Goal: Task Accomplishment & Management: Use online tool/utility

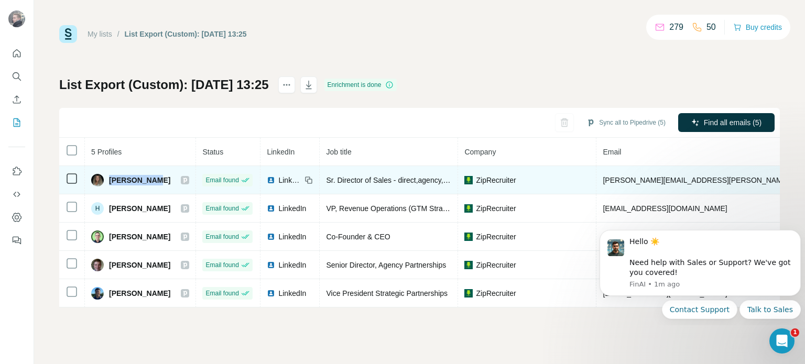
drag, startPoint x: 110, startPoint y: 178, endPoint x: 156, endPoint y: 174, distance: 45.8
click at [156, 175] on span "[PERSON_NAME]" at bounding box center [139, 180] width 61 height 10
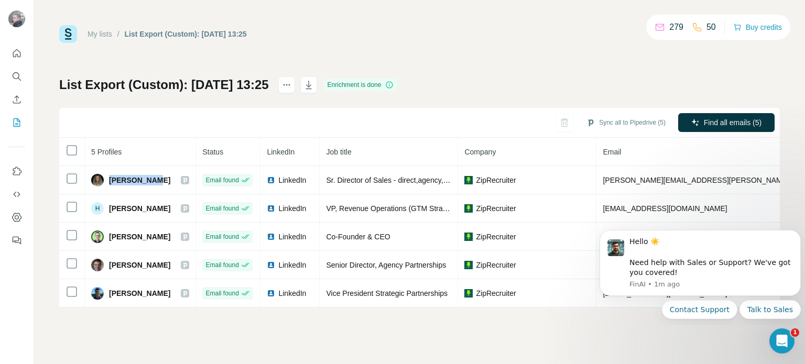
copy span "[PERSON_NAME]"
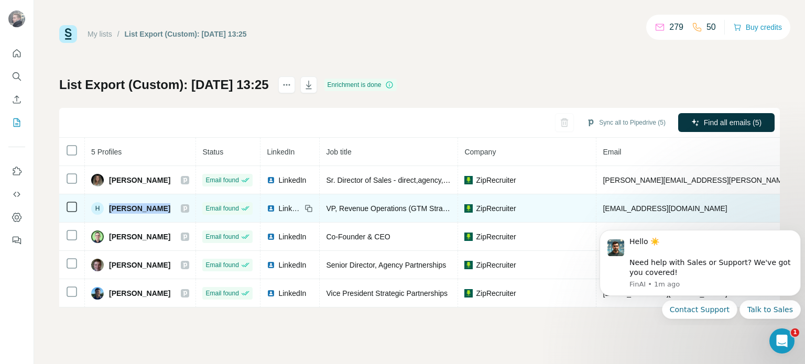
drag, startPoint x: 111, startPoint y: 203, endPoint x: 161, endPoint y: 200, distance: 50.4
click at [160, 202] on div "H [PERSON_NAME]" at bounding box center [130, 208] width 79 height 13
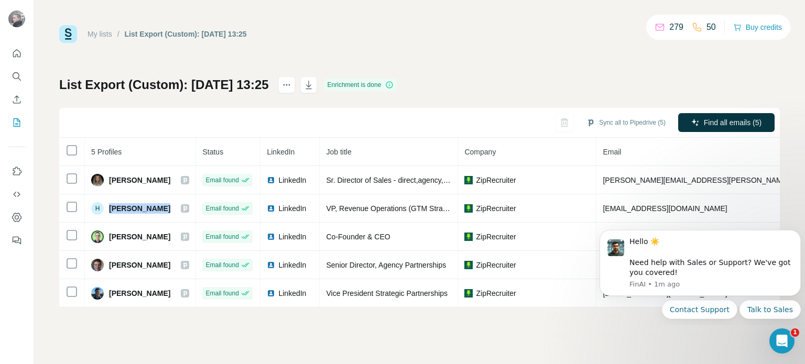
copy span "[PERSON_NAME]"
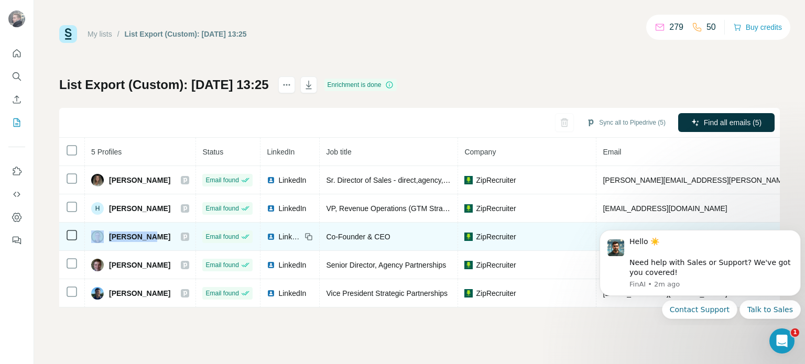
drag, startPoint x: 145, startPoint y: 234, endPoint x: 298, endPoint y: 74, distance: 221.0
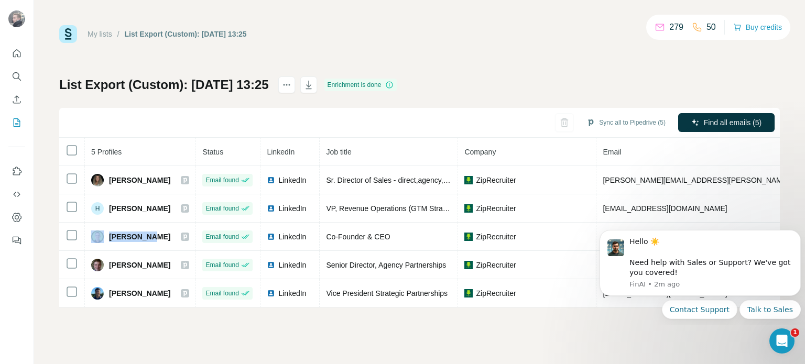
click at [105, 236] on div "[PERSON_NAME]" at bounding box center [140, 237] width 98 height 13
copy div "[PERSON_NAME]"
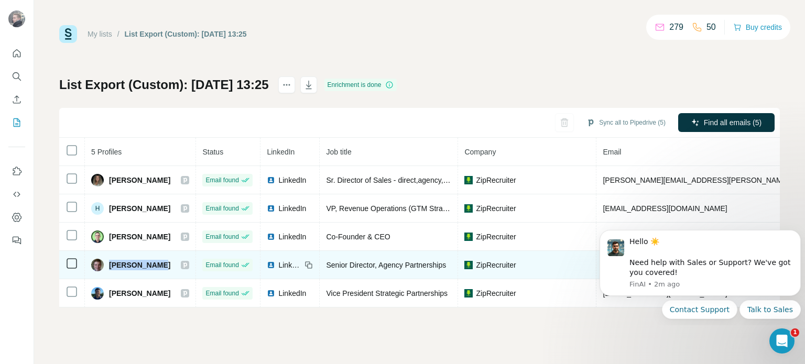
drag, startPoint x: 152, startPoint y: 261, endPoint x: 109, endPoint y: 263, distance: 43.0
click at [107, 263] on div "[PERSON_NAME]" at bounding box center [140, 265] width 98 height 13
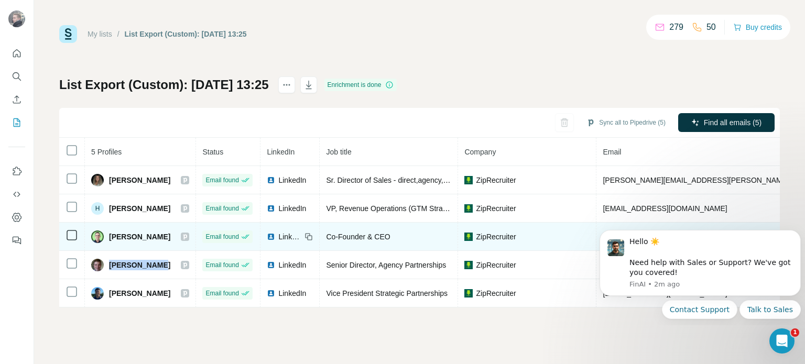
copy span "[PERSON_NAME]"
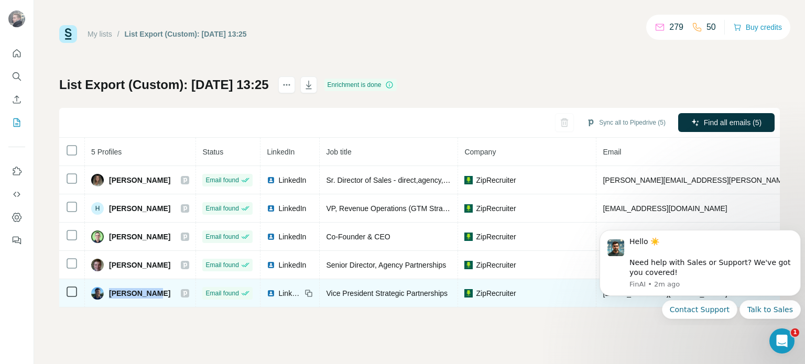
drag, startPoint x: 153, startPoint y: 295, endPoint x: 111, endPoint y: 296, distance: 42.0
click at [111, 296] on div "[PERSON_NAME]" at bounding box center [140, 293] width 98 height 13
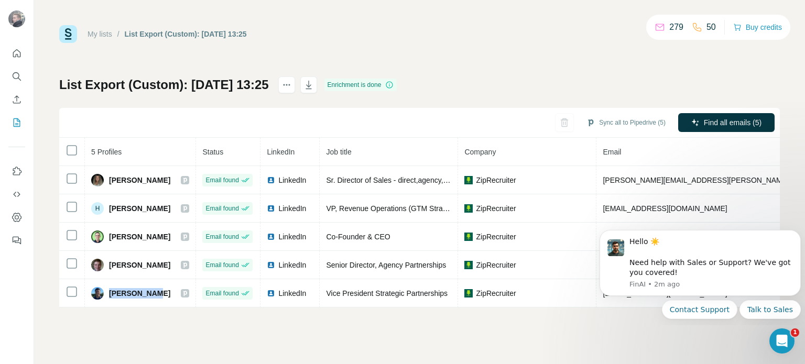
copy span "[PERSON_NAME]"
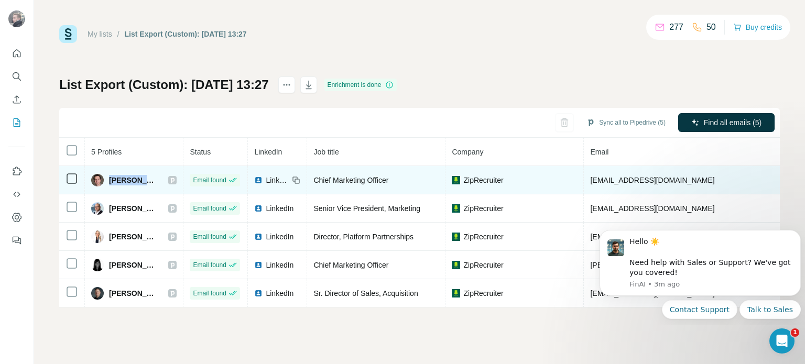
drag, startPoint x: 110, startPoint y: 179, endPoint x: 137, endPoint y: 180, distance: 27.3
click at [137, 180] on span "Eyal Gutentag" at bounding box center [133, 180] width 49 height 10
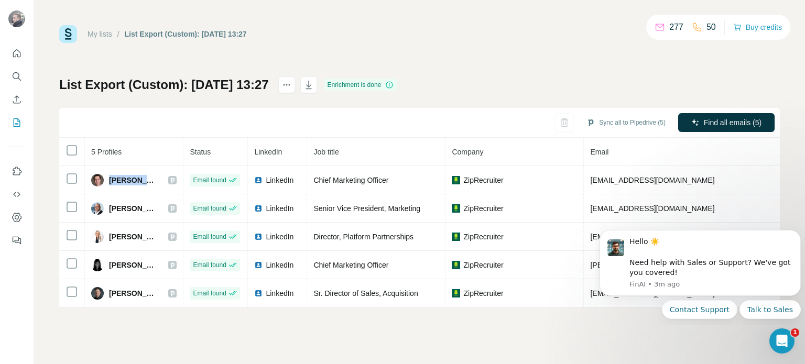
copy span "Eyal Gut"
drag, startPoint x: 109, startPoint y: 205, endPoint x: 302, endPoint y: 91, distance: 224.7
click at [147, 205] on div "Itai Sutker" at bounding box center [133, 208] width 85 height 13
copy span "Itai Sutker"
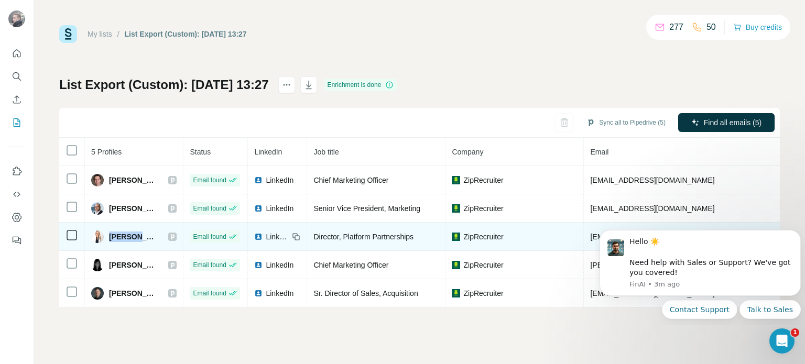
drag, startPoint x: 107, startPoint y: 234, endPoint x: 326, endPoint y: 94, distance: 260.3
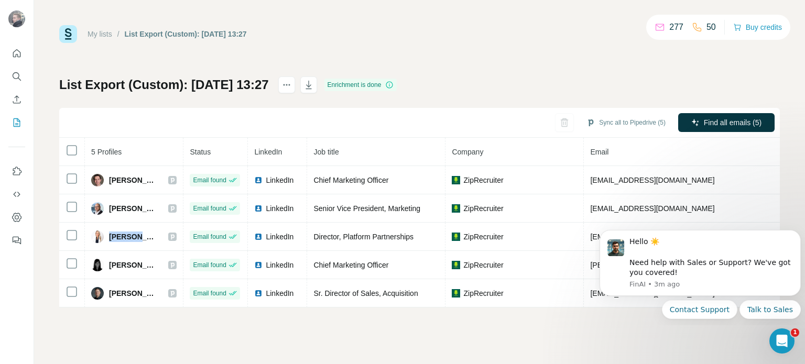
click at [134, 234] on div "Jodie P." at bounding box center [124, 237] width 67 height 13
copy span "Jodie P"
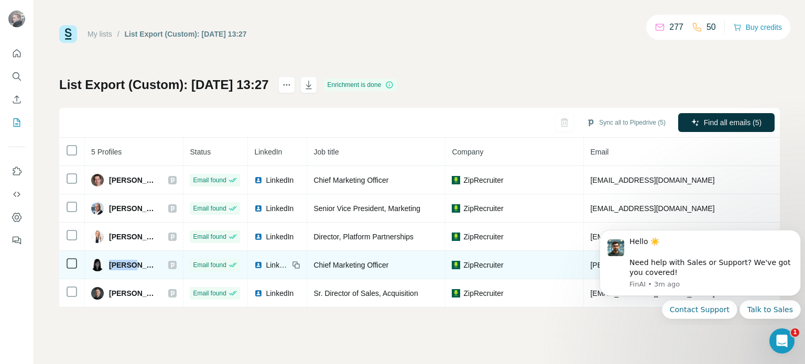
drag, startPoint x: 109, startPoint y: 263, endPoint x: 134, endPoint y: 262, distance: 25.2
click at [134, 262] on span "Monika Shah" at bounding box center [133, 265] width 49 height 10
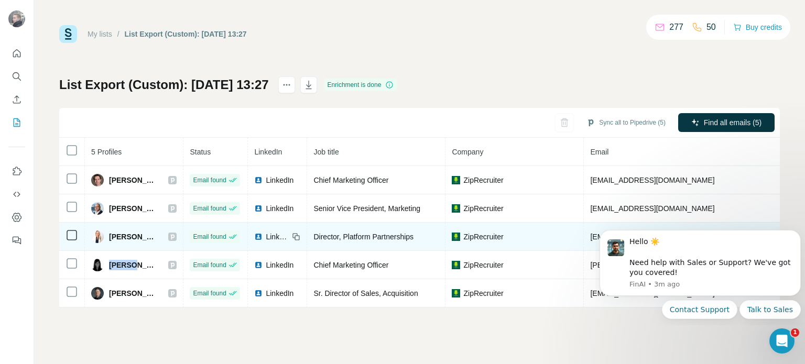
copy span "Monika"
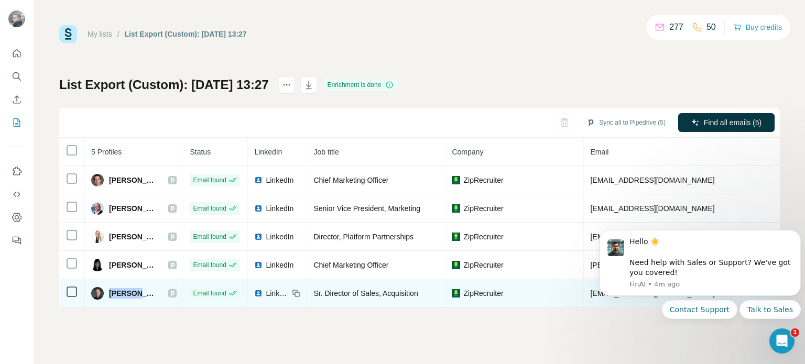
drag, startPoint x: 109, startPoint y: 292, endPoint x: 139, endPoint y: 288, distance: 30.2
click at [139, 288] on div "Ryan J." at bounding box center [133, 293] width 85 height 13
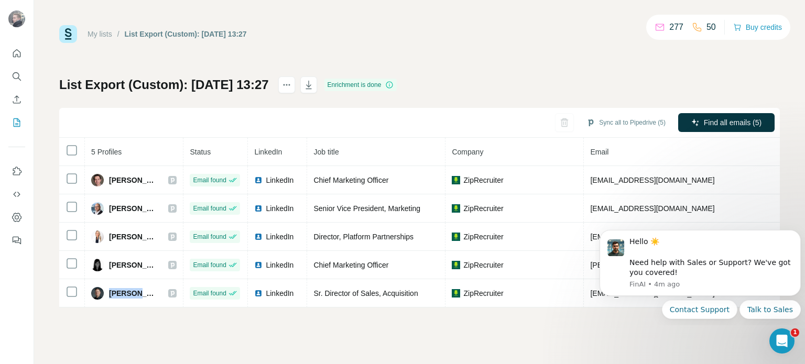
copy span "Ryan J."
